Goal: Task Accomplishment & Management: Manage account settings

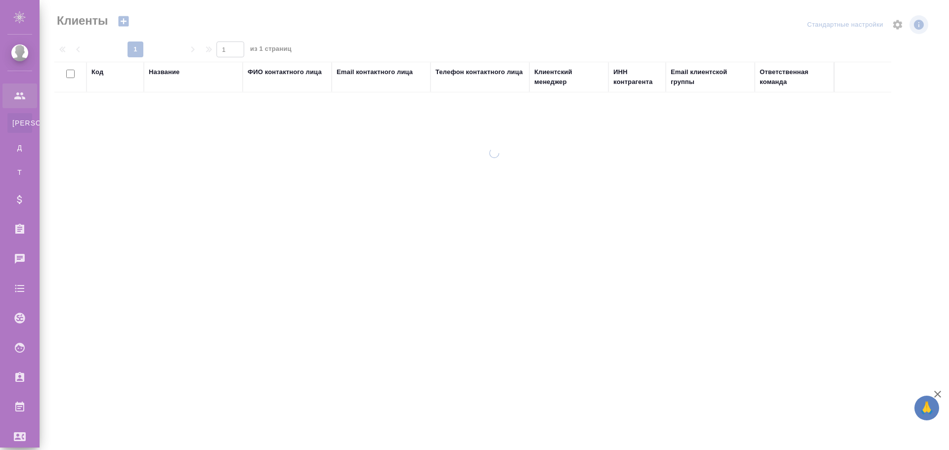
select select "RU"
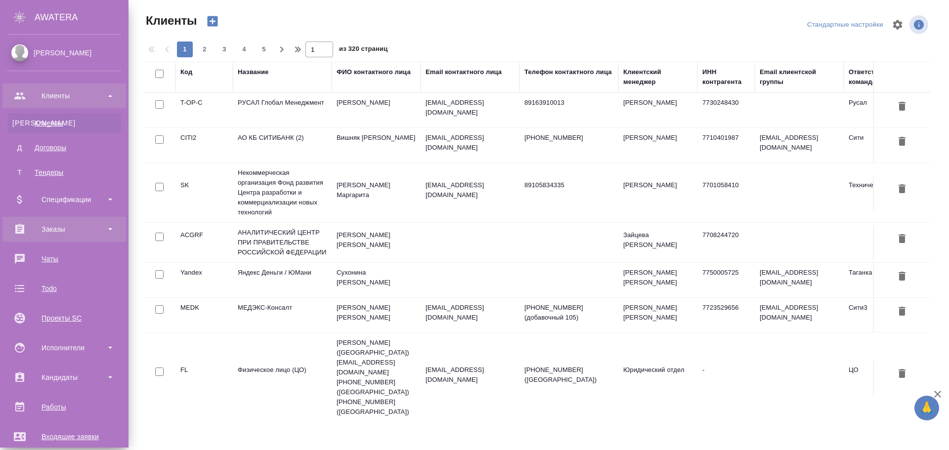
click at [59, 227] on div "Заказы" at bounding box center [64, 229] width 114 height 15
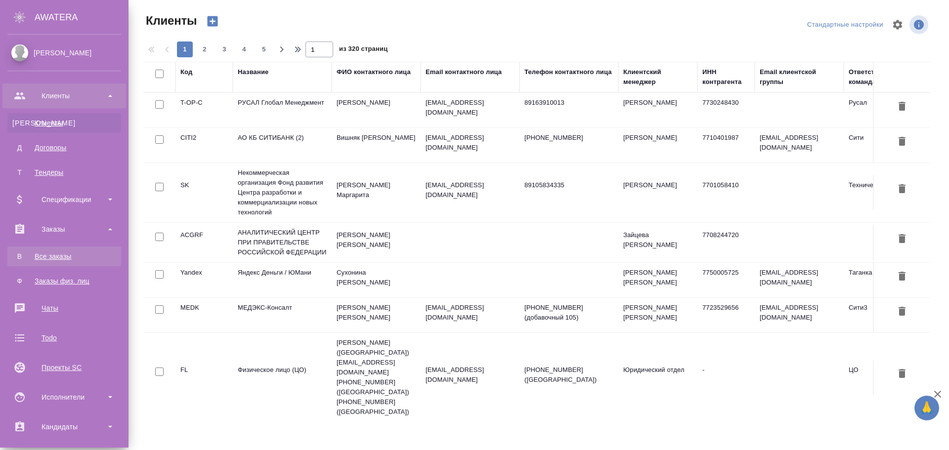
click at [63, 256] on div "Все заказы" at bounding box center [64, 257] width 104 height 10
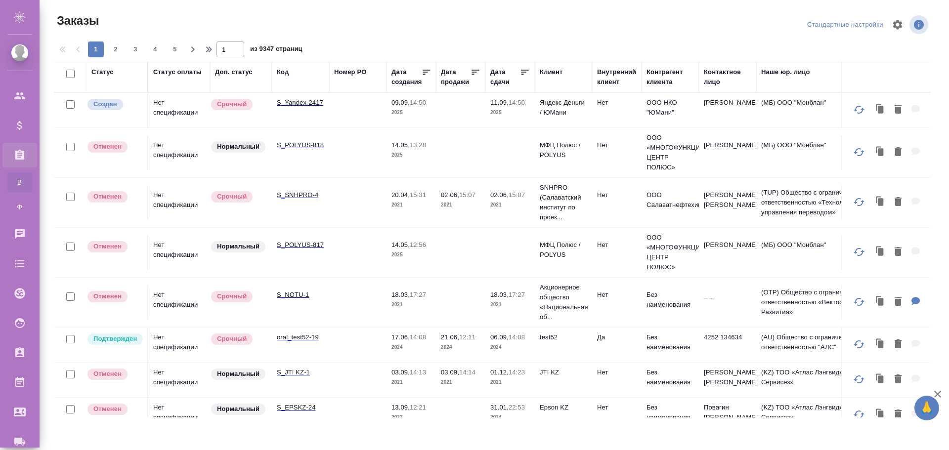
click at [379, 110] on td at bounding box center [357, 110] width 57 height 35
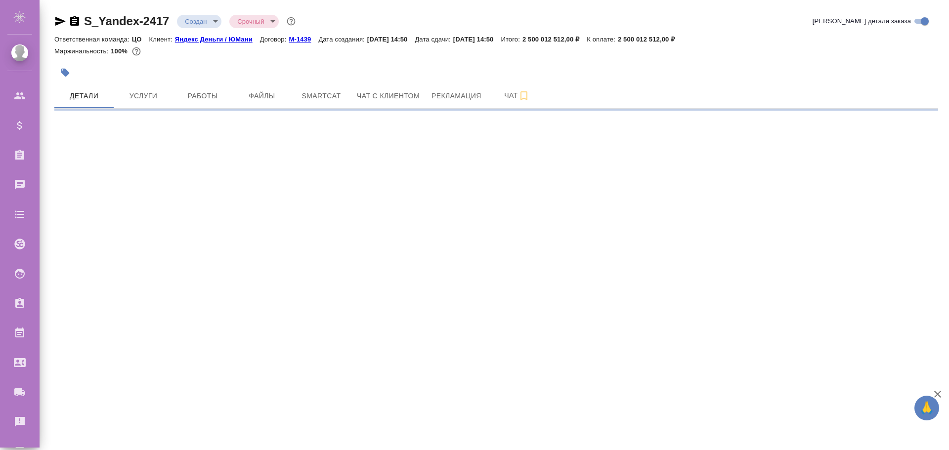
select select "RU"
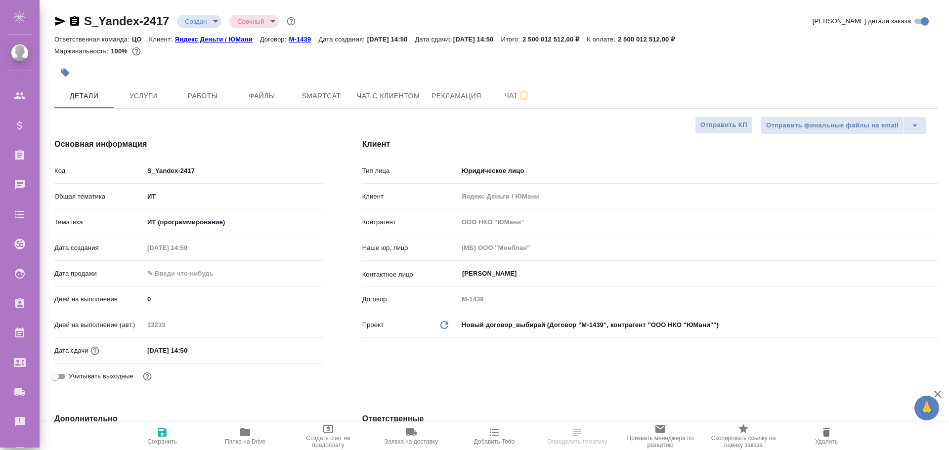
type textarea "x"
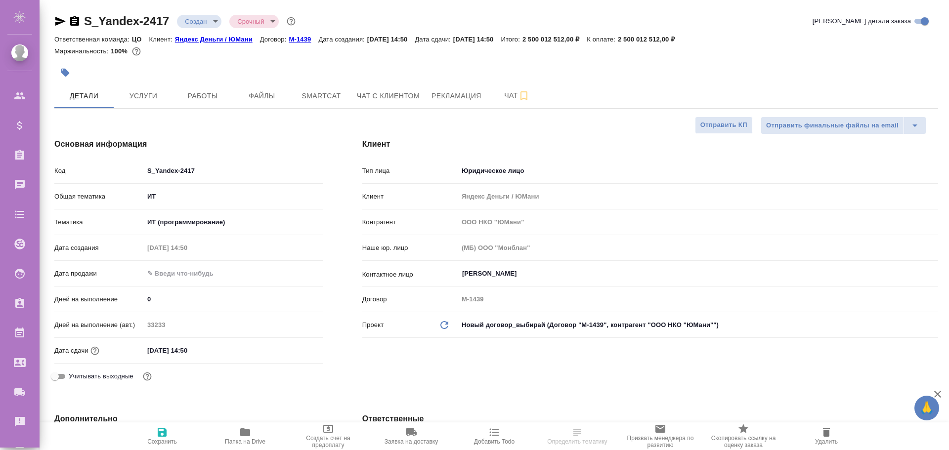
type textarea "x"
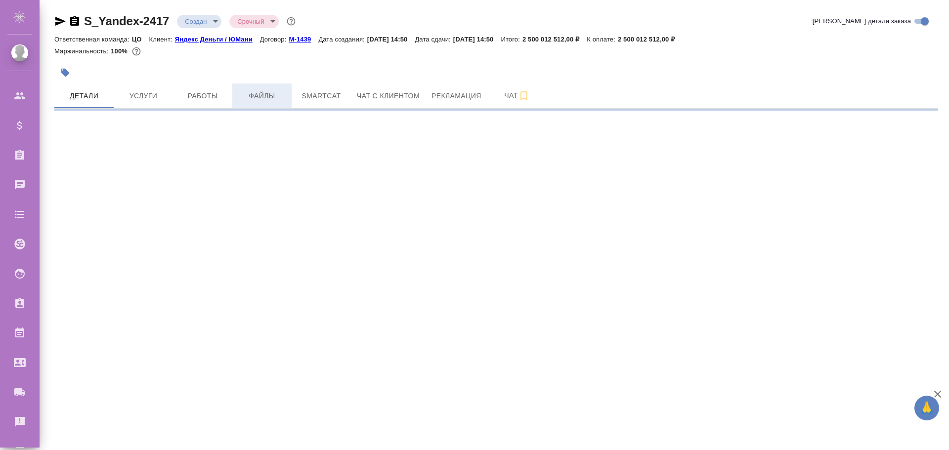
select select "RU"
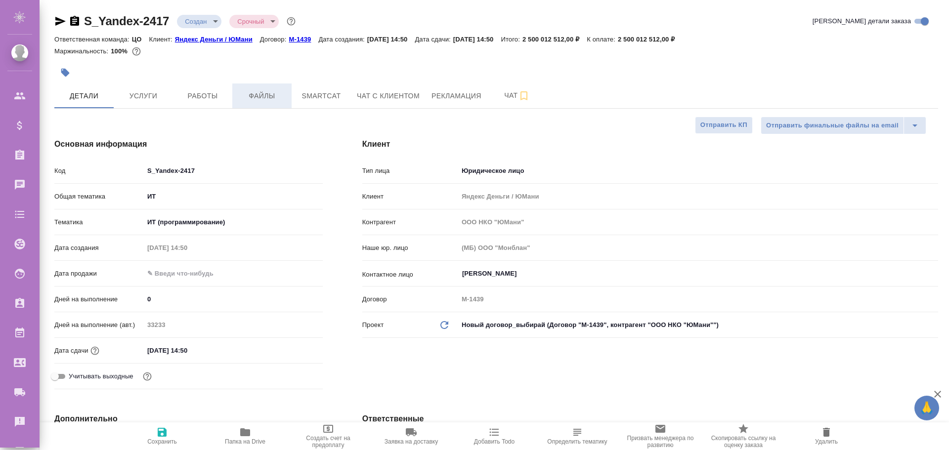
type textarea "x"
drag, startPoint x: 196, startPoint y: 171, endPoint x: 148, endPoint y: 172, distance: 48.5
click at [148, 172] on input "S_Yandex-2417" at bounding box center [233, 171] width 178 height 14
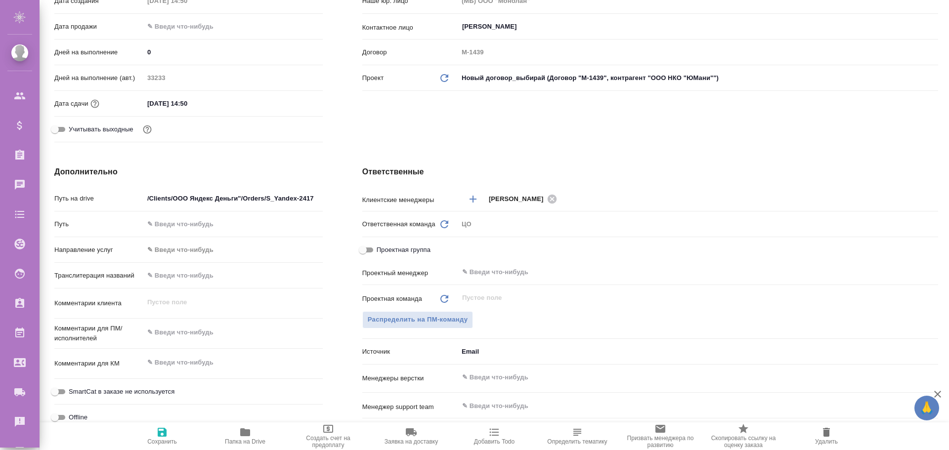
scroll to position [346, 0]
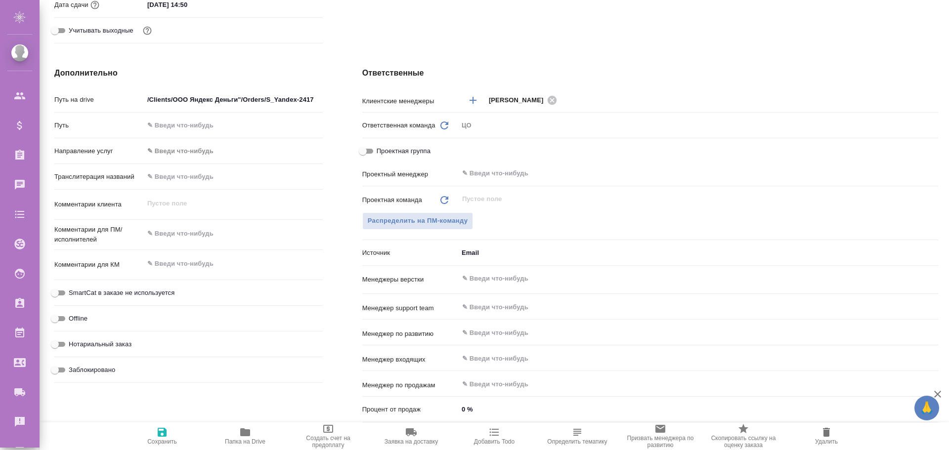
click at [480, 249] on body "🙏 .cls-1 fill:#fff; AWATERA Poleshchuk Grigory Клиенты Спецификации Заказы 0 Ча…" at bounding box center [474, 225] width 949 height 450
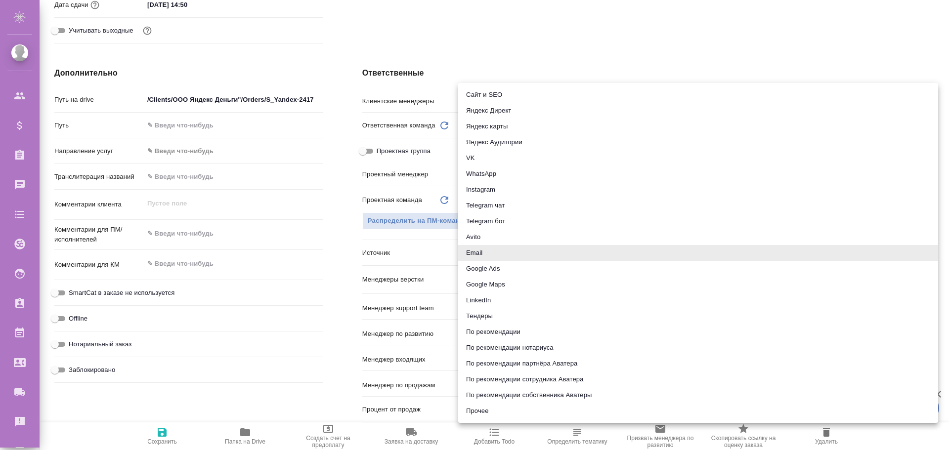
click at [356, 244] on div at bounding box center [474, 225] width 949 height 450
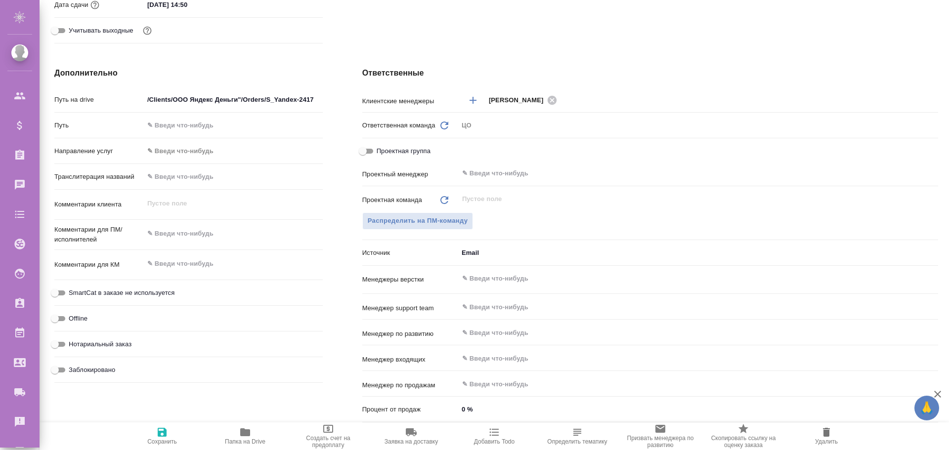
click at [488, 275] on input "text" at bounding box center [681, 279] width 441 height 12
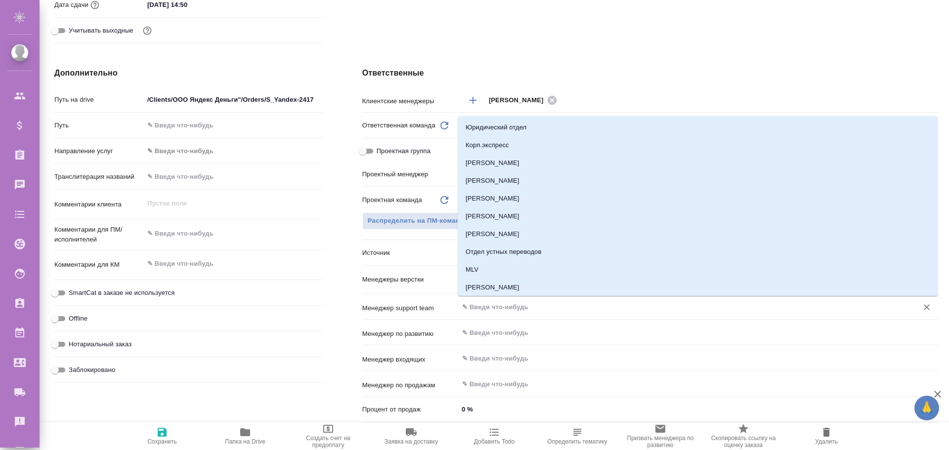
click at [487, 306] on input "text" at bounding box center [681, 307] width 441 height 12
click at [484, 336] on input "text" at bounding box center [681, 333] width 441 height 12
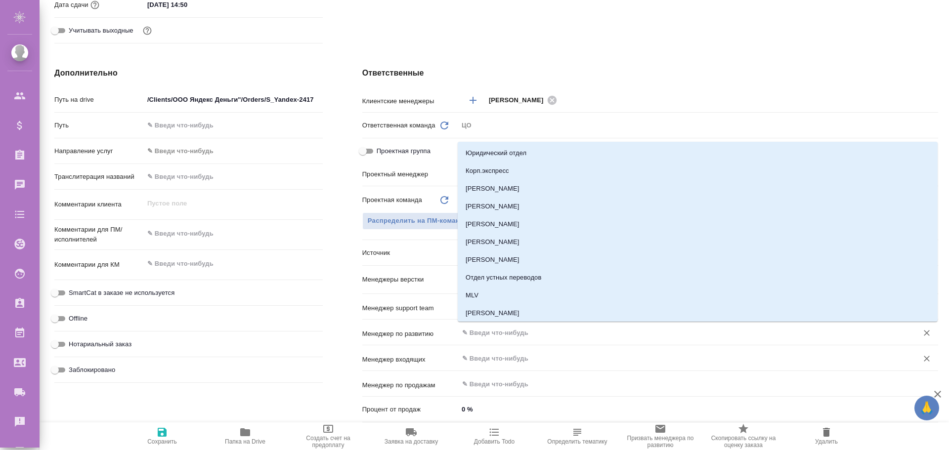
click at [482, 354] on input "text" at bounding box center [681, 358] width 441 height 12
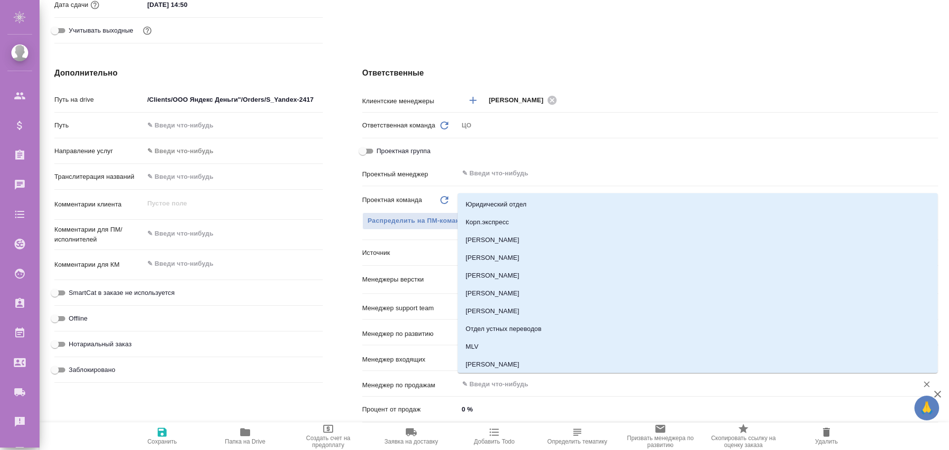
click at [484, 384] on input "text" at bounding box center [681, 384] width 441 height 12
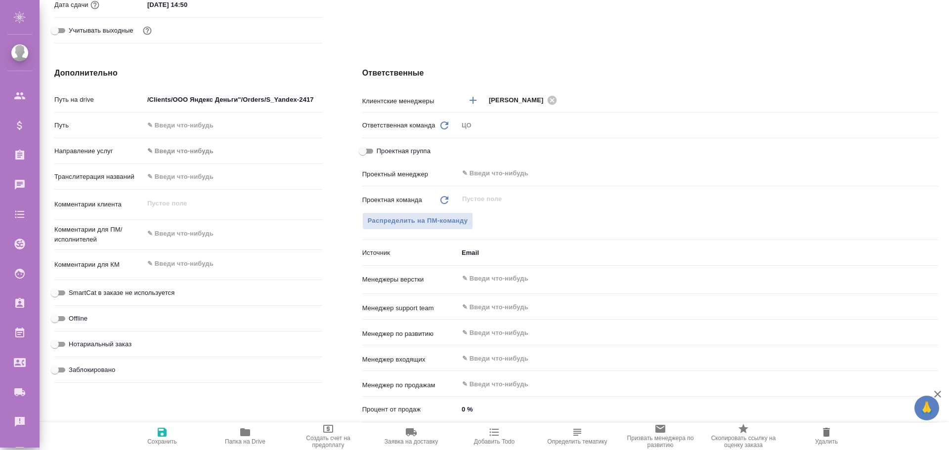
click at [347, 150] on div "Ответственные Клиентские менеджеры Semenets Irina ​ Ответственная команда Обнов…" at bounding box center [650, 246] width 615 height 399
click at [478, 173] on input "text" at bounding box center [681, 174] width 441 height 12
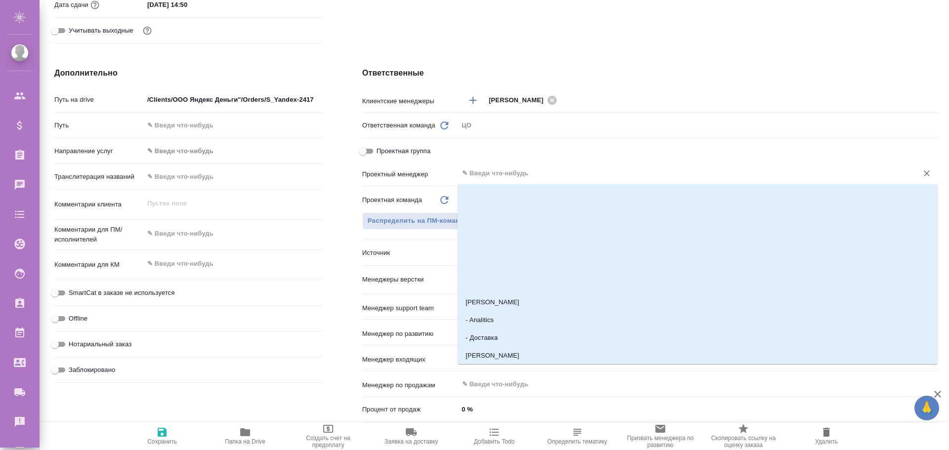
click at [325, 190] on div "Дополнительно Путь на drive /Clients/ООО Яндекс Деньги"/Orders/S_Yandex-2417 Пу…" at bounding box center [189, 246] width 308 height 399
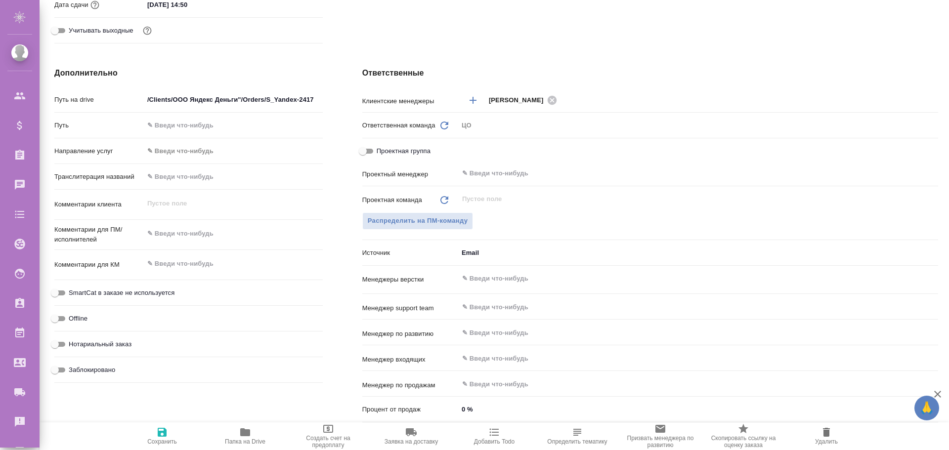
click at [186, 180] on input "text" at bounding box center [233, 177] width 179 height 14
click at [177, 178] on input "text" at bounding box center [233, 177] width 178 height 14
type textarea "x"
